Goal: Task Accomplishment & Management: Use online tool/utility

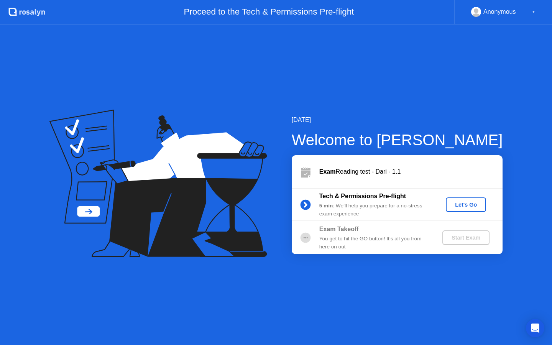
click at [470, 202] on div "Let's Go" at bounding box center [466, 205] width 34 height 6
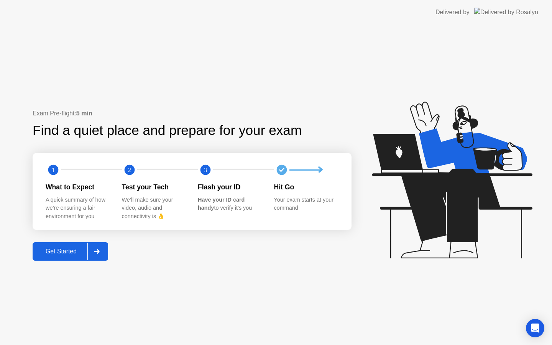
click at [57, 252] on div "Get Started" at bounding box center [61, 251] width 52 height 7
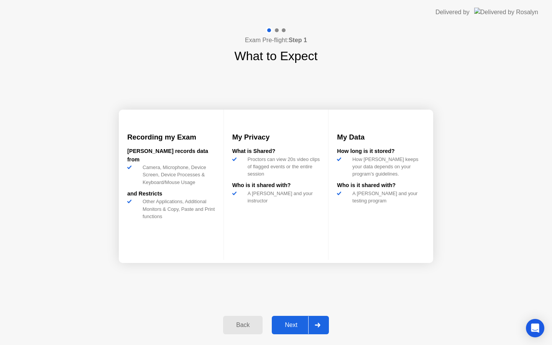
click at [287, 325] on div "Next" at bounding box center [291, 324] width 34 height 7
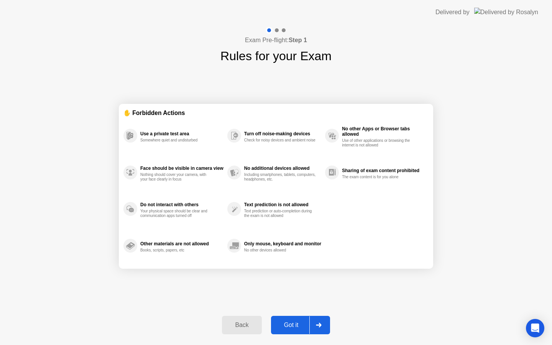
click at [287, 325] on div "Got it" at bounding box center [291, 324] width 36 height 7
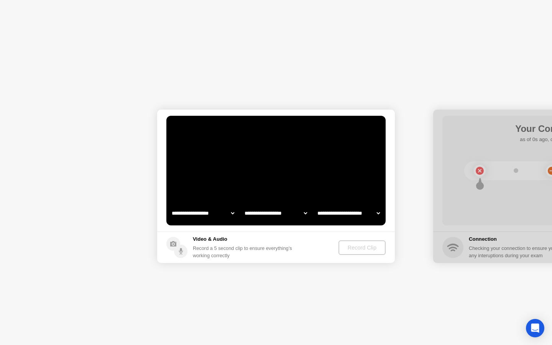
select select "**********"
select select "*******"
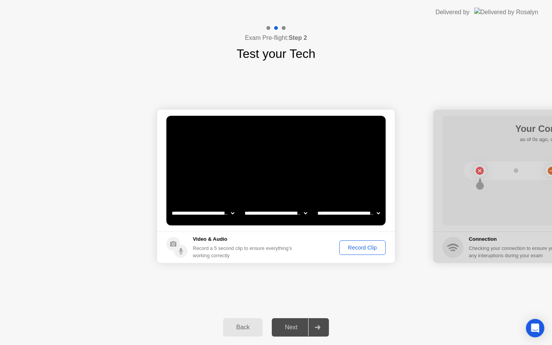
click at [364, 247] on div "Record Clip" at bounding box center [362, 247] width 41 height 6
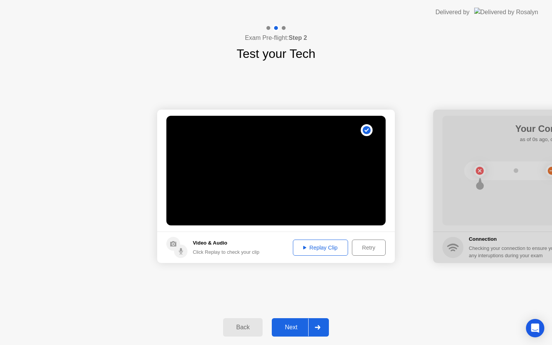
click at [318, 248] on div "Replay Clip" at bounding box center [320, 247] width 50 height 6
click at [290, 330] on div "Next" at bounding box center [291, 327] width 34 height 7
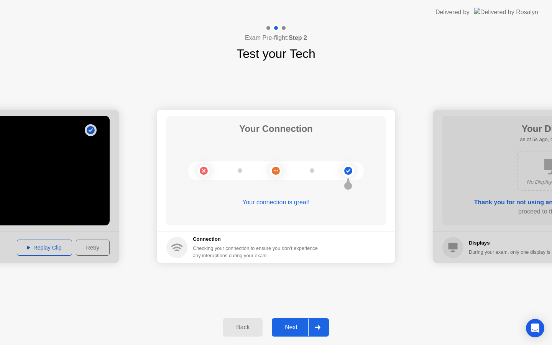
click at [290, 330] on div "Next" at bounding box center [291, 327] width 34 height 7
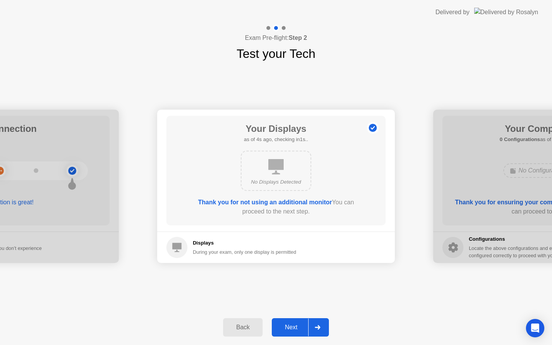
click at [291, 329] on div "Next" at bounding box center [291, 327] width 34 height 7
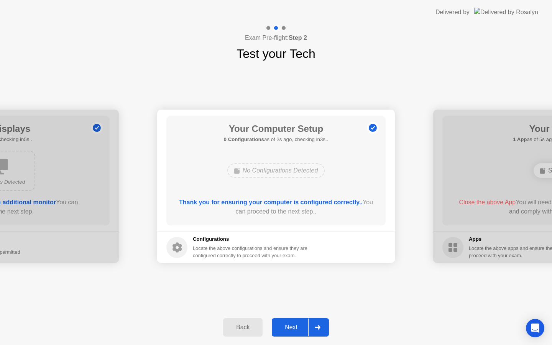
click at [291, 329] on div "Next" at bounding box center [291, 327] width 34 height 7
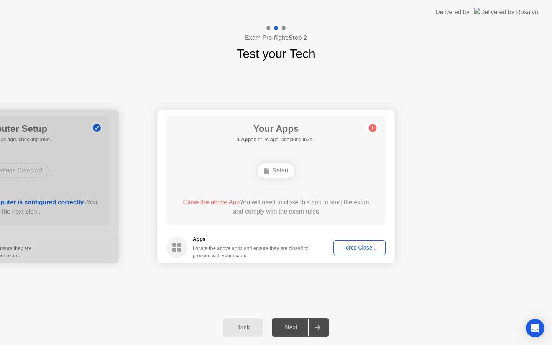
click at [356, 251] on div "Force Close..." at bounding box center [359, 247] width 47 height 6
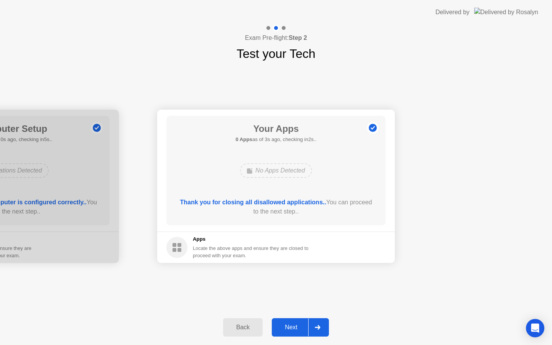
click at [292, 328] on div "Next" at bounding box center [291, 327] width 34 height 7
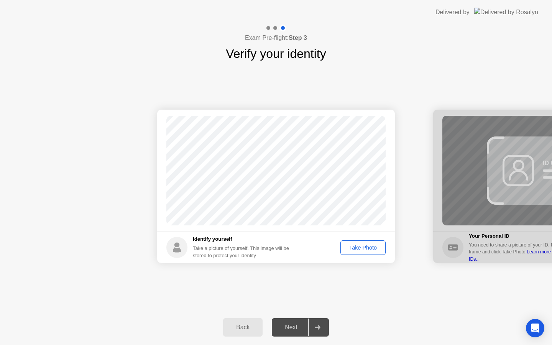
click at [361, 246] on div "Take Photo" at bounding box center [363, 247] width 40 height 6
click at [290, 324] on div "Next" at bounding box center [291, 327] width 34 height 7
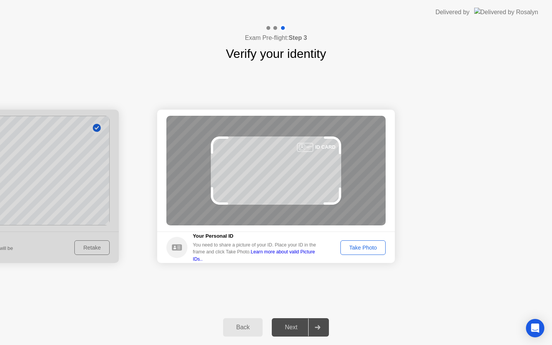
click at [356, 249] on div "Take Photo" at bounding box center [363, 247] width 40 height 6
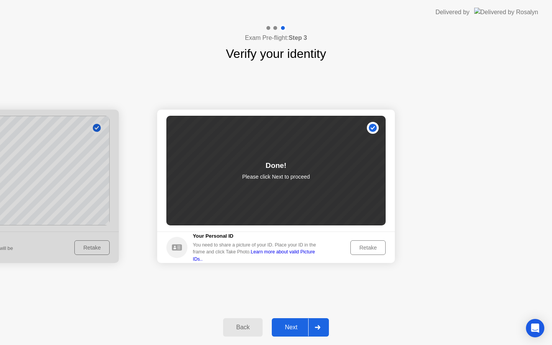
click at [289, 327] on div "Next" at bounding box center [291, 327] width 34 height 7
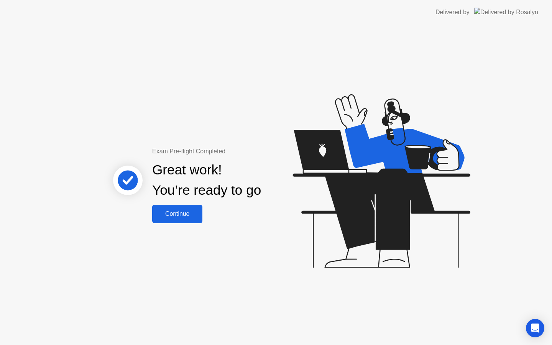
click at [177, 217] on div "Continue" at bounding box center [177, 213] width 46 height 7
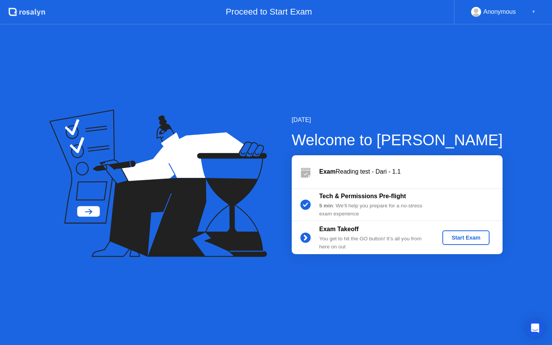
click at [457, 239] on div "Start Exam" at bounding box center [465, 237] width 41 height 6
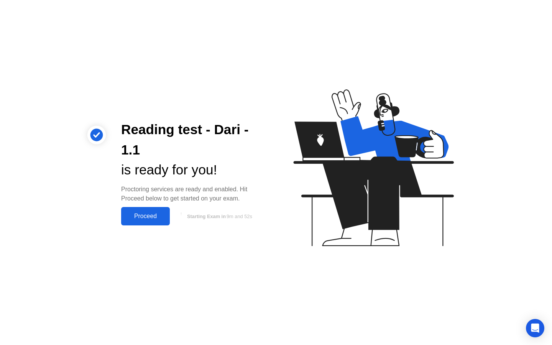
click at [139, 218] on div "Proceed" at bounding box center [145, 216] width 44 height 7
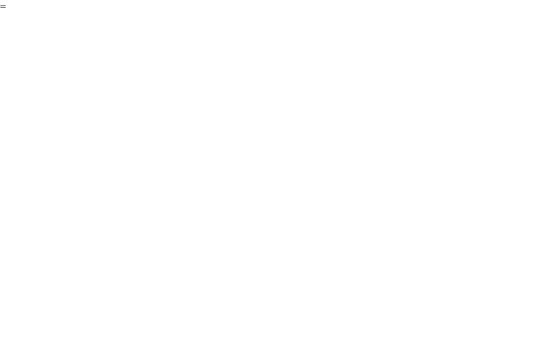
click div "End Proctoring Session"
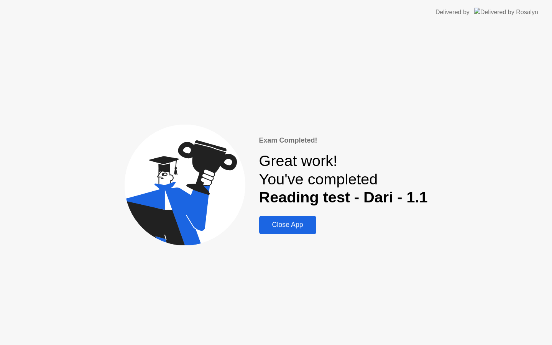
click at [279, 230] on button "Close App" at bounding box center [287, 225] width 57 height 18
